Goal: Book appointment/travel/reservation

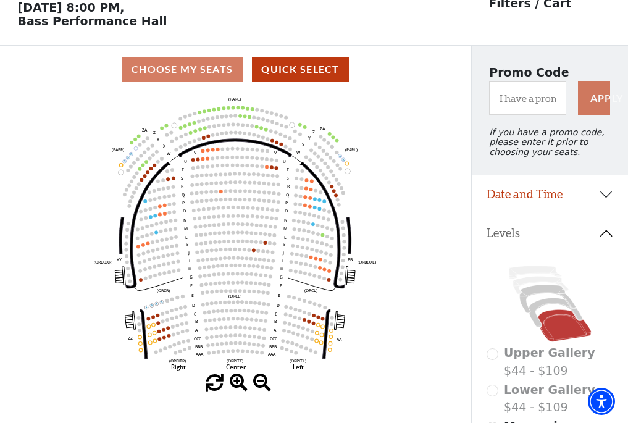
scroll to position [57, 0]
